Goal: Task Accomplishment & Management: Complete application form

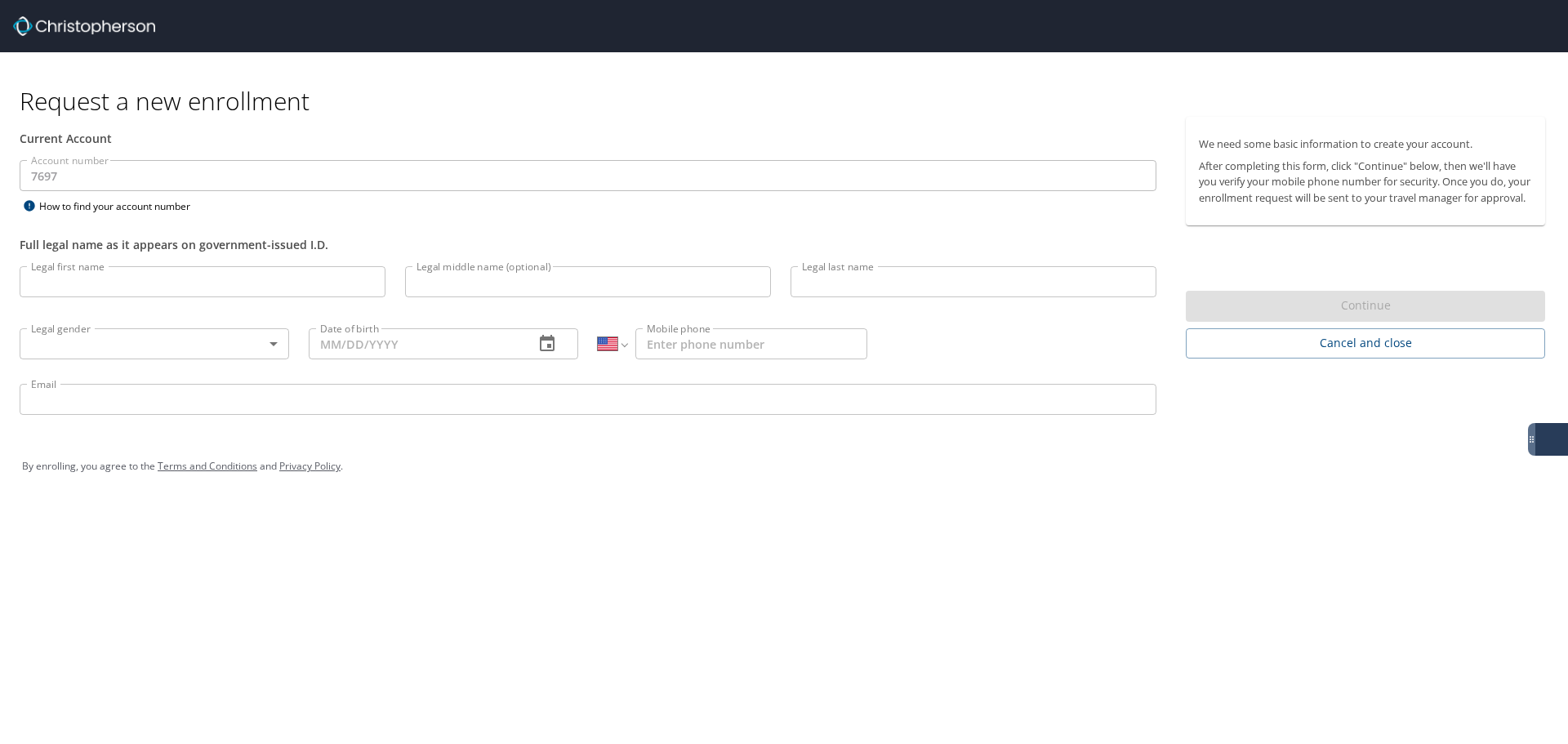
select select "US"
click at [120, 283] on input "Legal first name" at bounding box center [203, 281] width 366 height 31
type input "Amber"
type input "[PERSON_NAME]"
type input "[GEOGRAPHIC_DATA]"
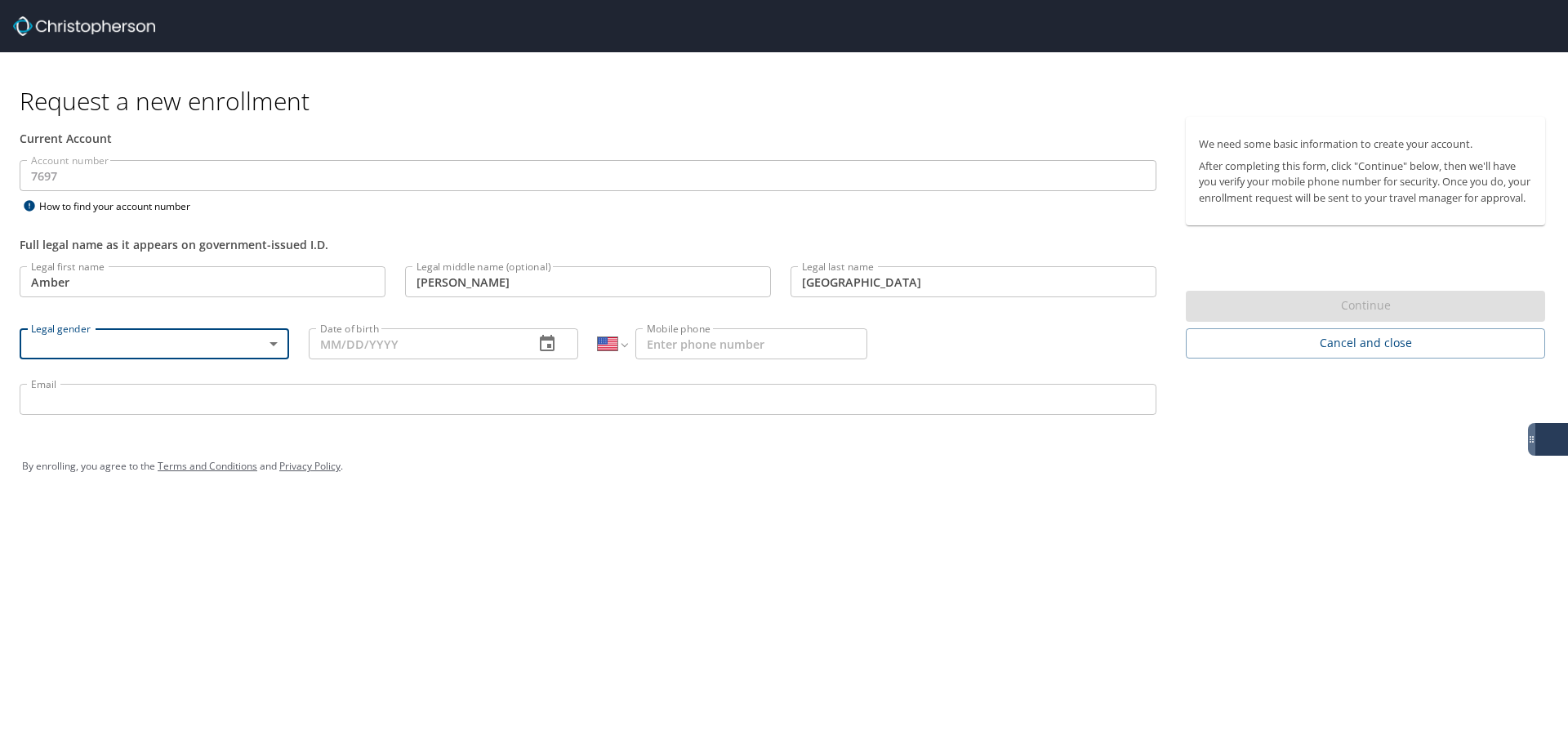
click at [154, 347] on body "Request a new enrollment Current Account Account number 7697 Account number How…" at bounding box center [784, 372] width 1568 height 744
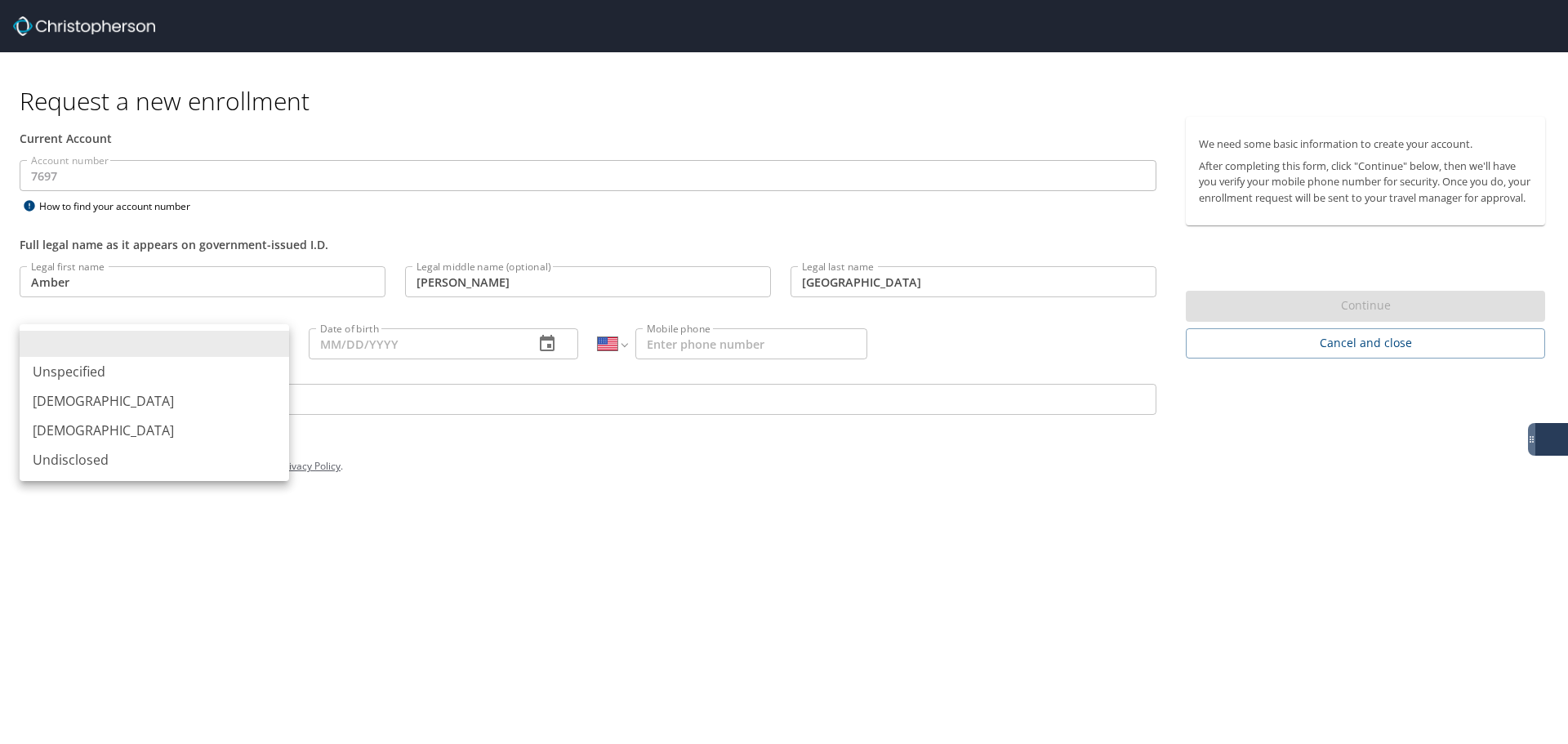
click at [71, 427] on li "[DEMOGRAPHIC_DATA]" at bounding box center [154, 430] width 270 height 29
type input "[DEMOGRAPHIC_DATA]"
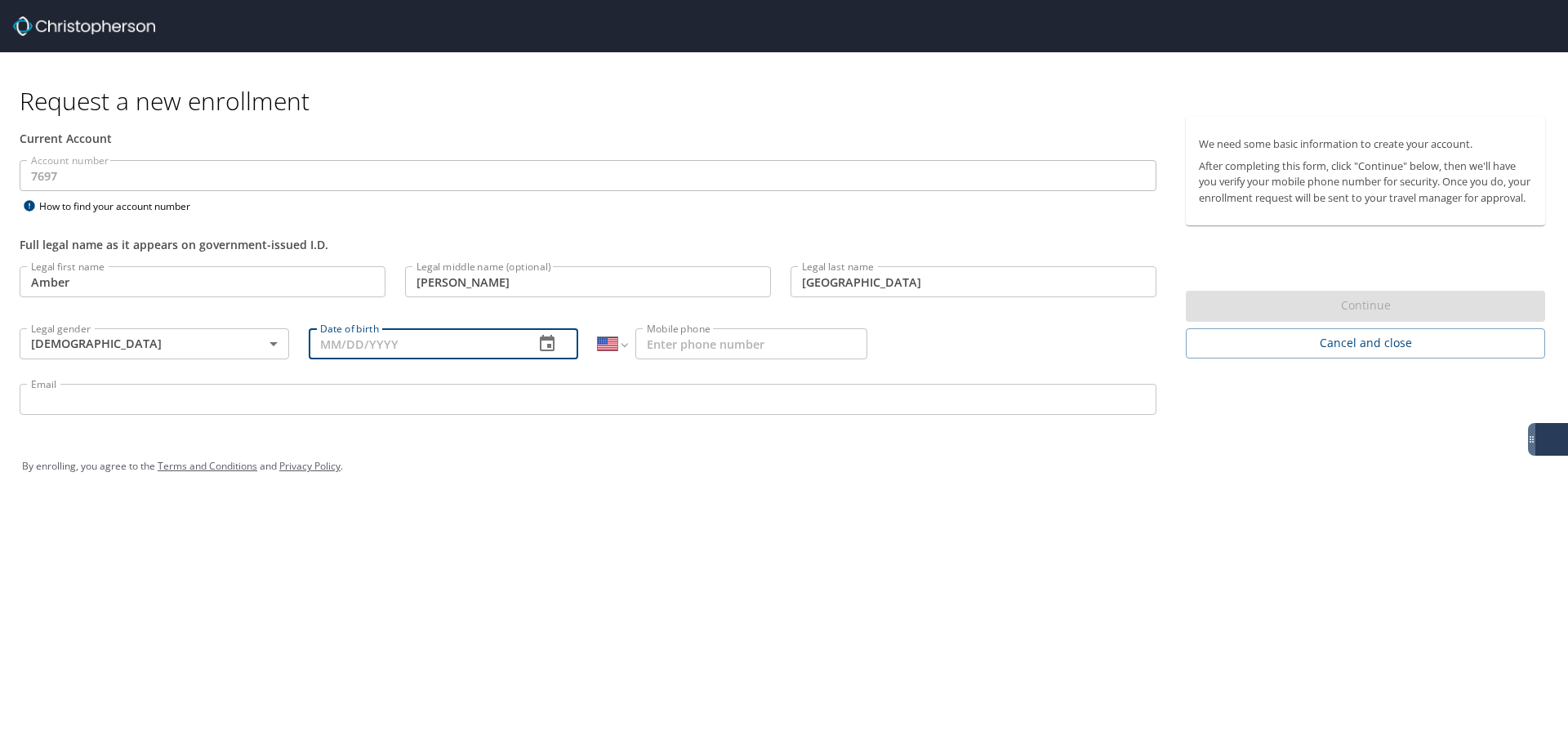
click at [316, 349] on input "Date of birth" at bounding box center [415, 344] width 212 height 31
type input "[DATE]"
drag, startPoint x: 679, startPoint y: 334, endPoint x: 679, endPoint y: 344, distance: 10.0
click at [679, 334] on input "Mobile phone" at bounding box center [752, 344] width 232 height 31
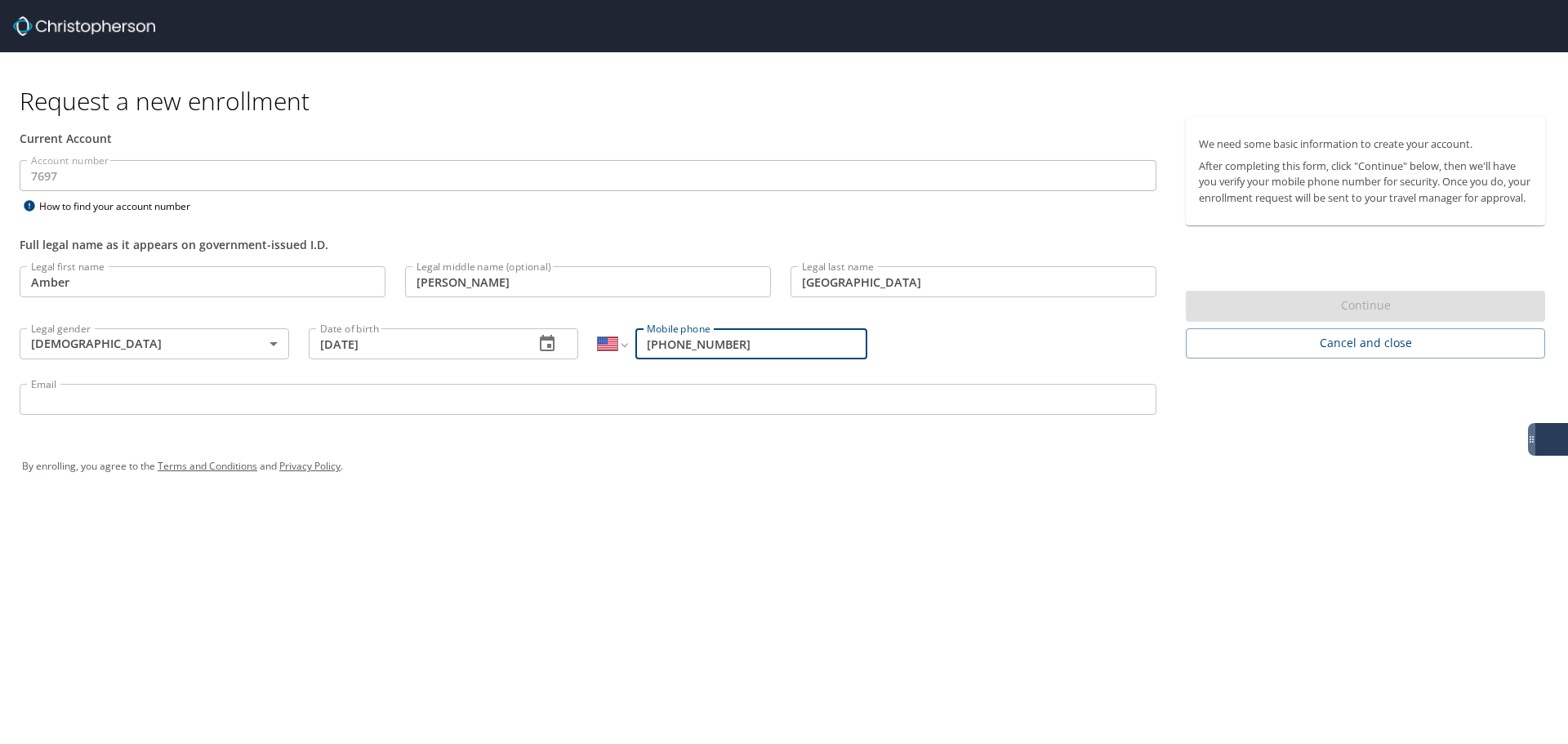
type input "[PHONE_NUMBER]"
click at [367, 399] on input "Email" at bounding box center [588, 399] width 1138 height 31
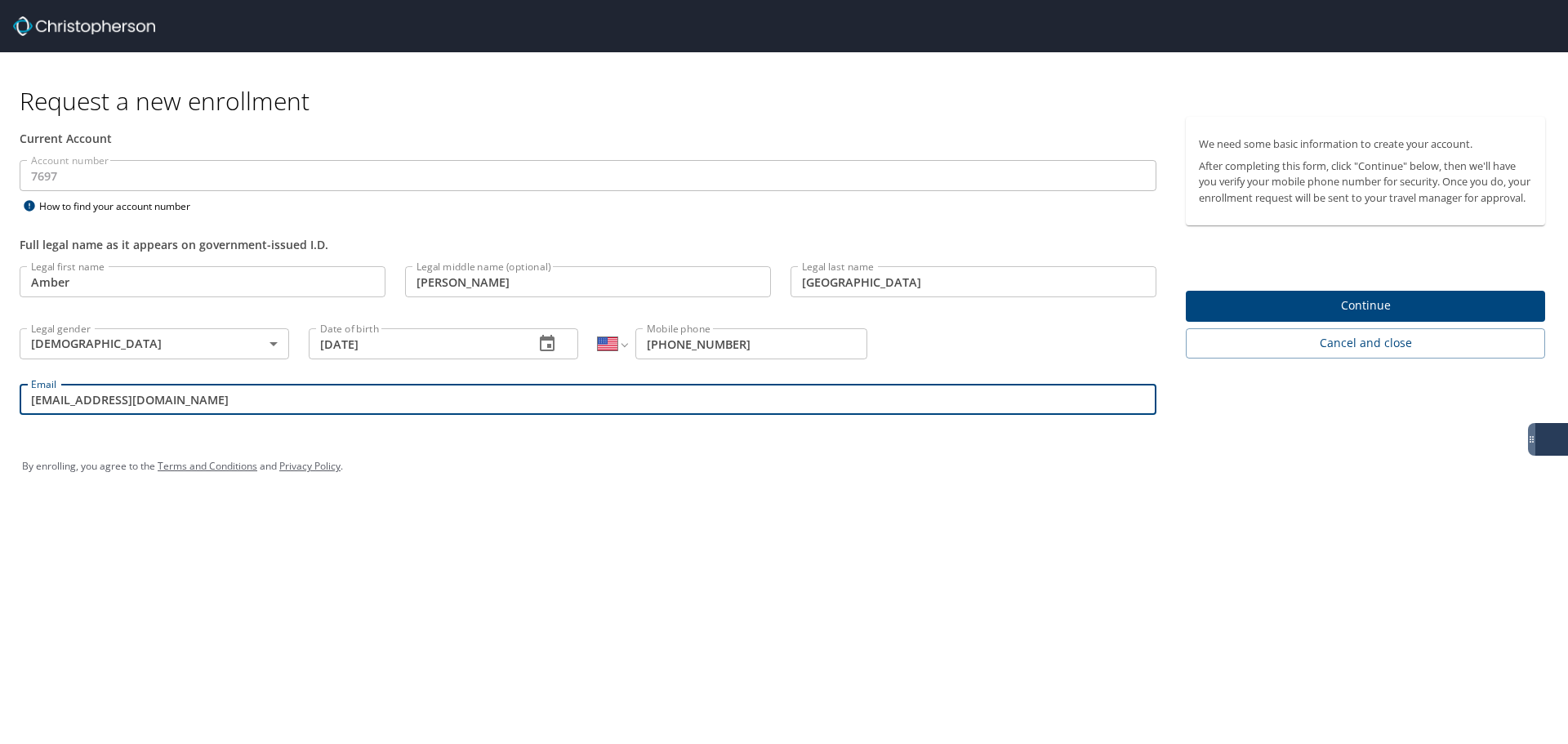
drag, startPoint x: 278, startPoint y: 400, endPoint x: 16, endPoint y: 400, distance: 262.0
click at [16, 400] on div "Email [EMAIL_ADDRESS][DOMAIN_NAME] Email" at bounding box center [588, 401] width 1157 height 56
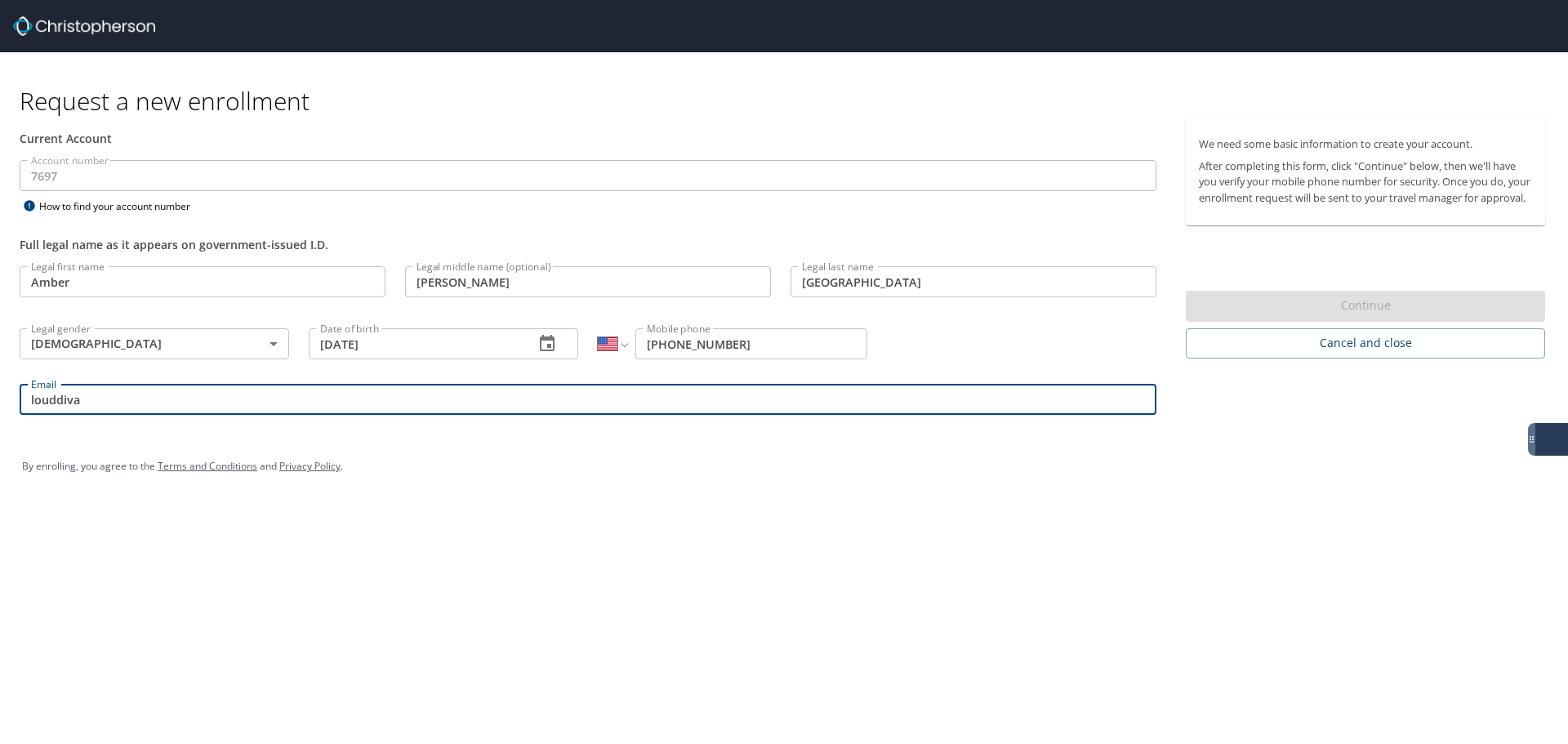
type input "[EMAIL_ADDRESS][DOMAIN_NAME]"
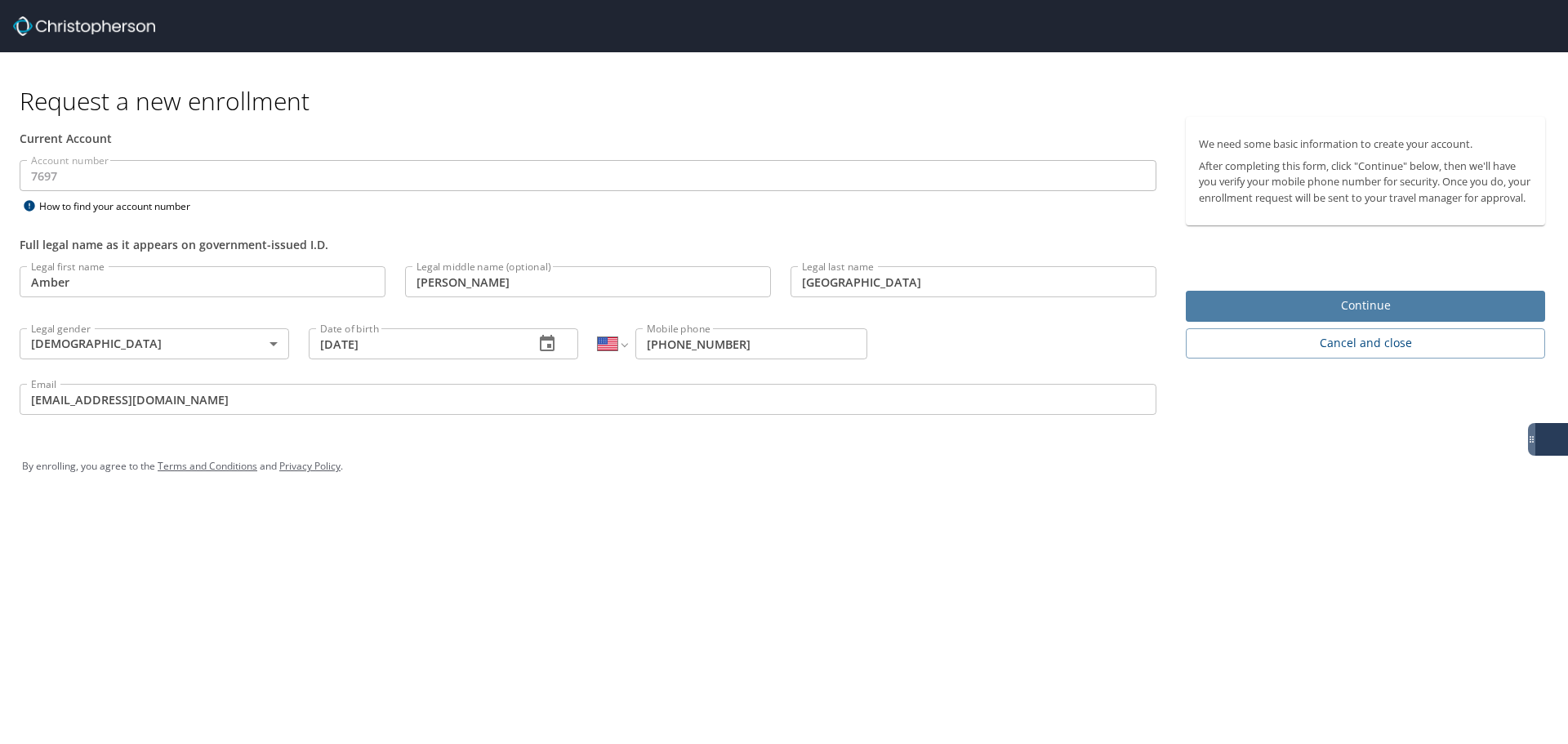
click at [1305, 316] on span "Continue" at bounding box center [1365, 306] width 333 height 20
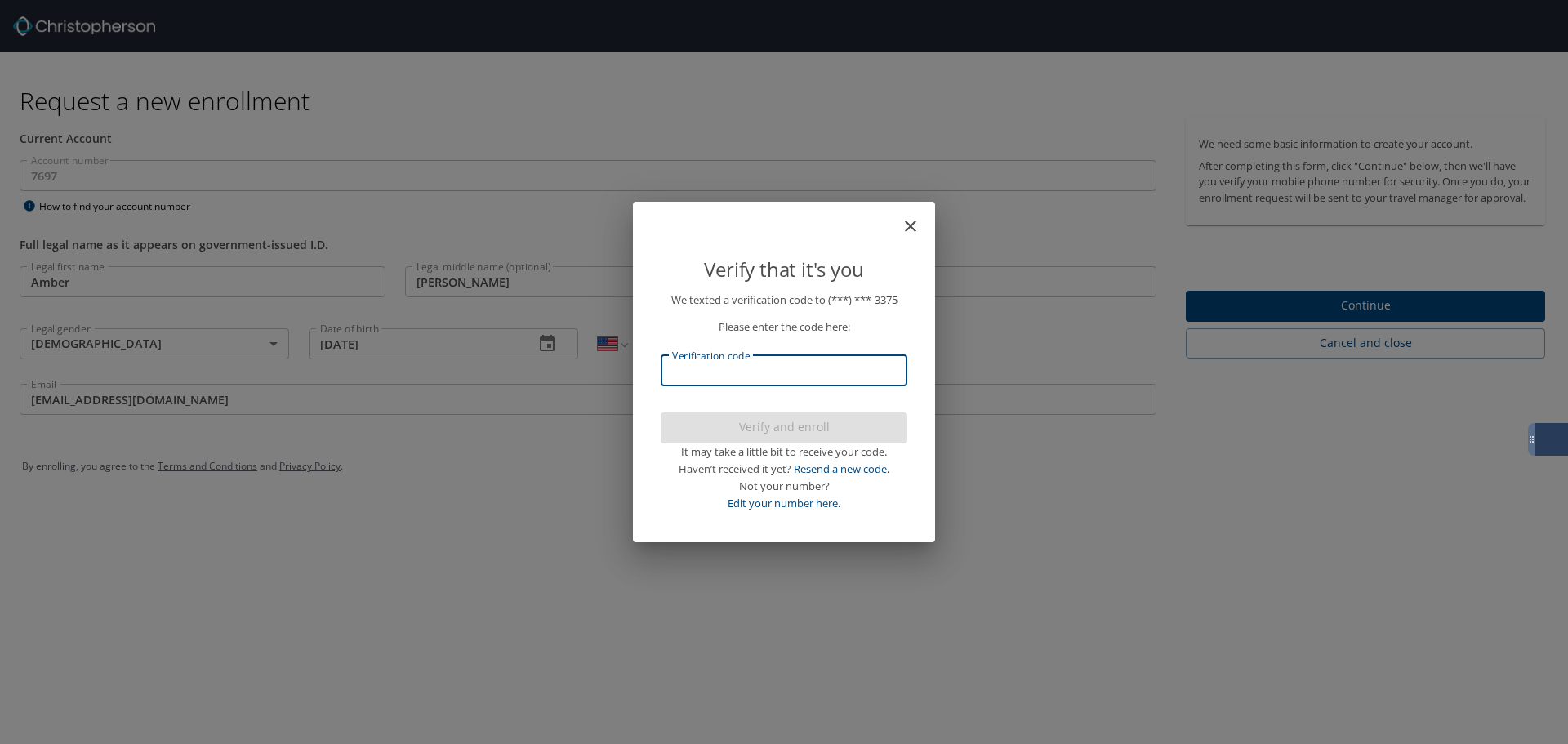
click at [687, 370] on input "Verification code" at bounding box center [784, 371] width 246 height 31
type input "625170"
click at [760, 415] on button "Verify and enroll" at bounding box center [784, 428] width 246 height 32
